Goal: Task Accomplishment & Management: Manage account settings

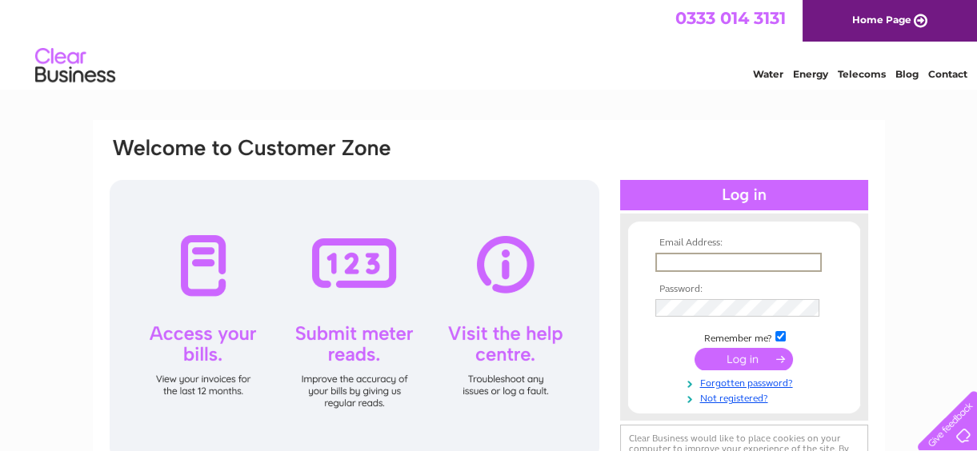
click at [667, 260] on input "text" at bounding box center [738, 262] width 166 height 19
type input "[EMAIL_ADDRESS][DOMAIN_NAME]"
click at [719, 355] on input "submit" at bounding box center [744, 358] width 98 height 22
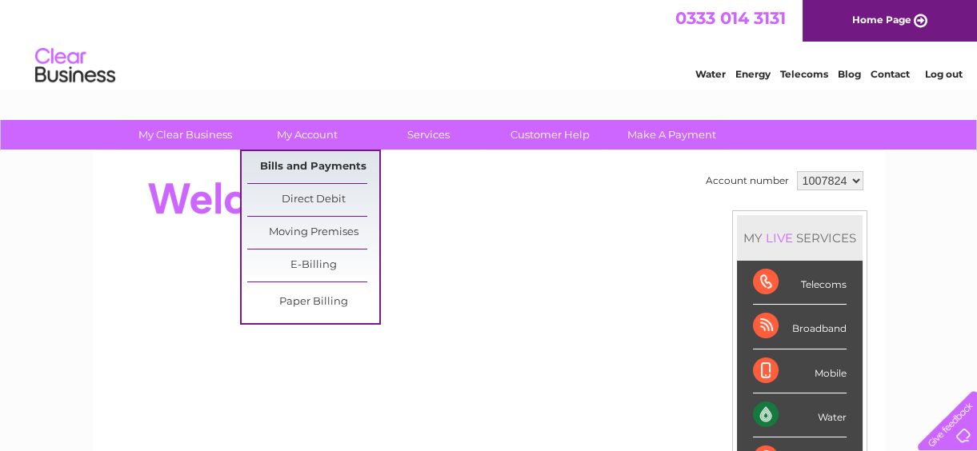
click at [310, 166] on link "Bills and Payments" at bounding box center [313, 167] width 132 height 32
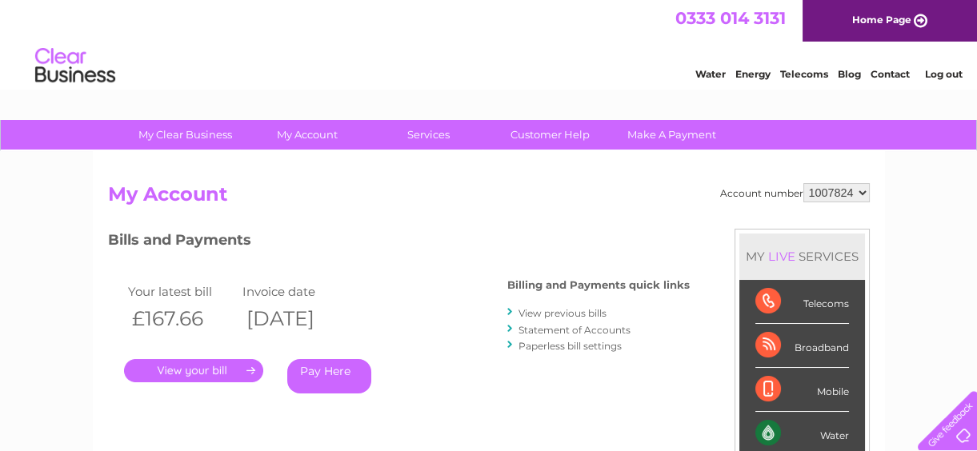
click at [214, 367] on link "." at bounding box center [193, 370] width 139 height 23
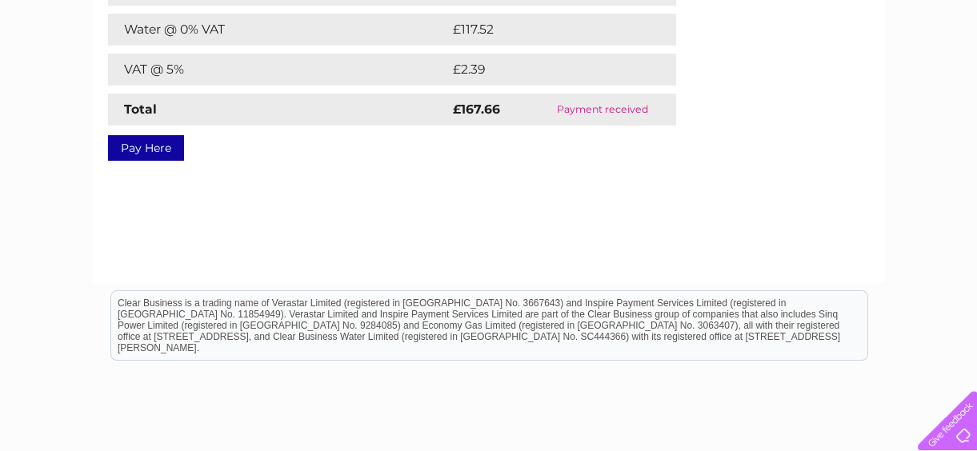
scroll to position [320, 0]
